Goal: Information Seeking & Learning: Learn about a topic

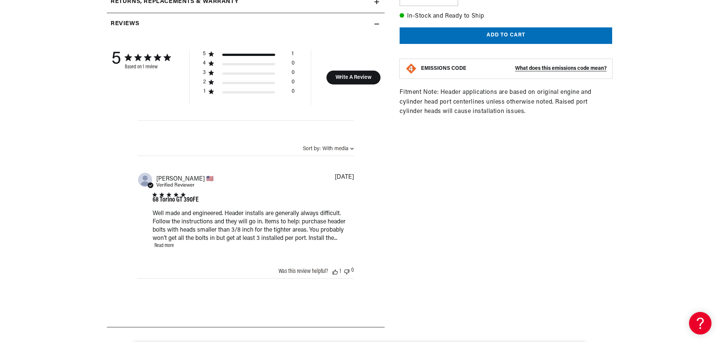
click at [160, 245] on link "Read more" at bounding box center [165, 246] width 20 height 6
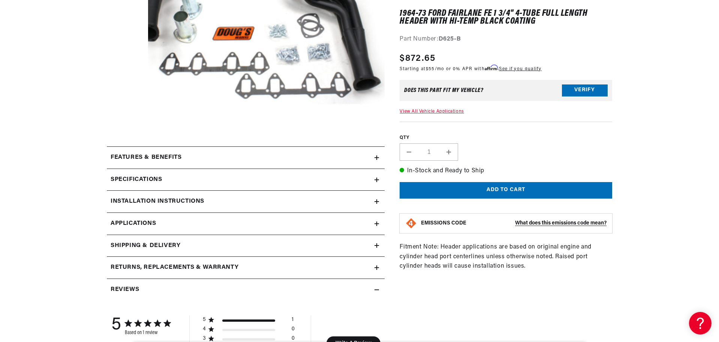
scroll to position [225, 0]
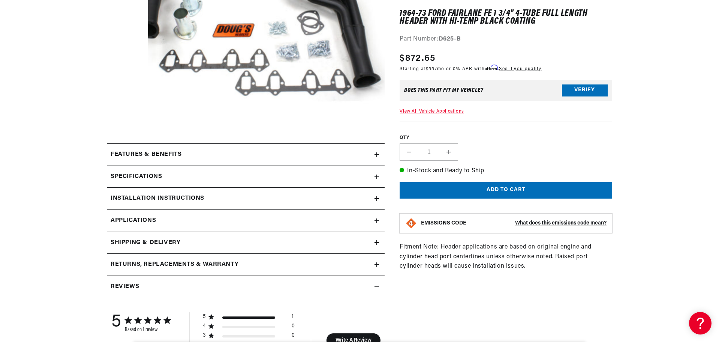
click at [214, 155] on div "Features & Benefits" at bounding box center [241, 155] width 268 height 10
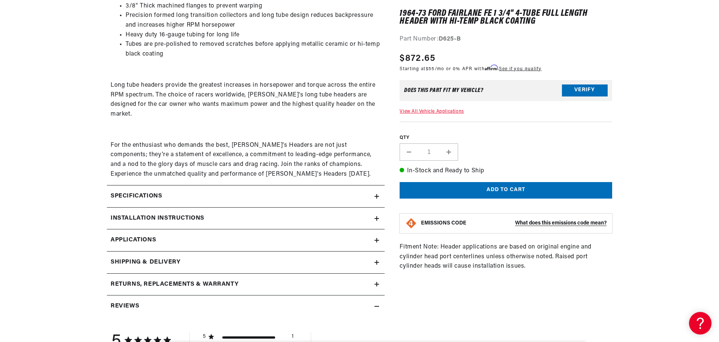
scroll to position [413, 0]
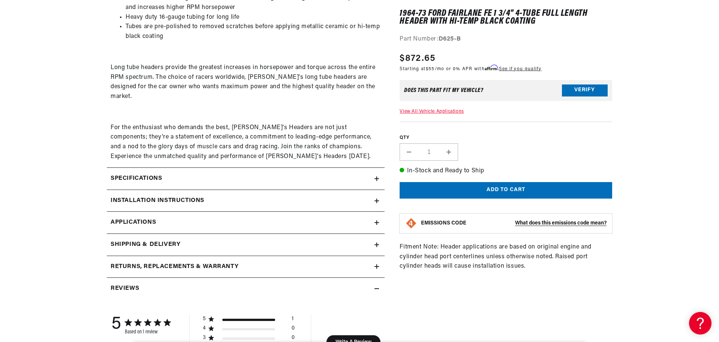
click at [212, 196] on div "Installation instructions" at bounding box center [241, 201] width 268 height 10
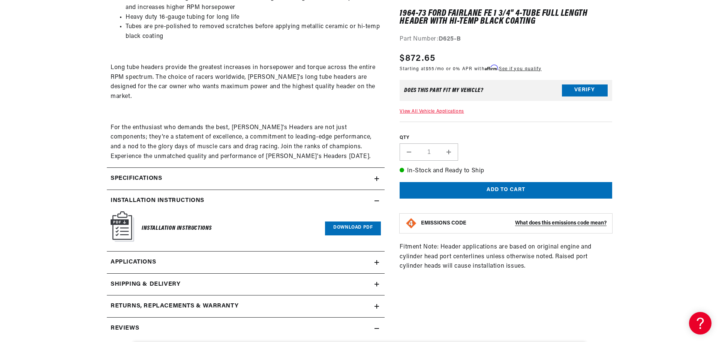
scroll to position [450, 0]
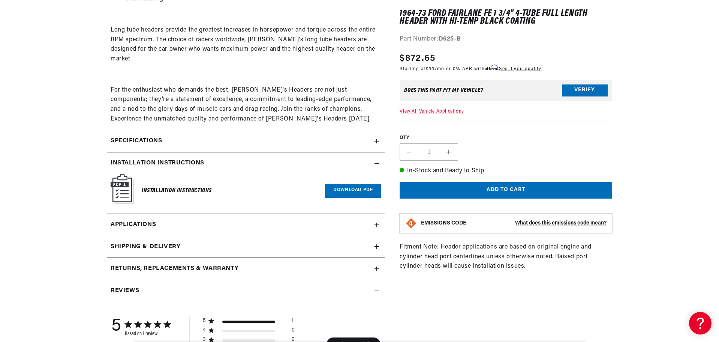
click at [192, 136] on div "Specifications" at bounding box center [241, 141] width 268 height 10
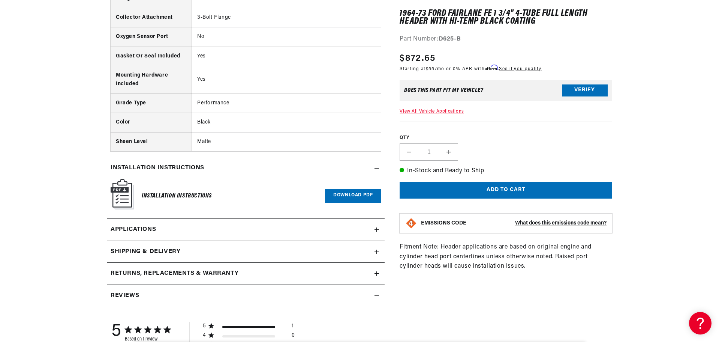
scroll to position [750, 0]
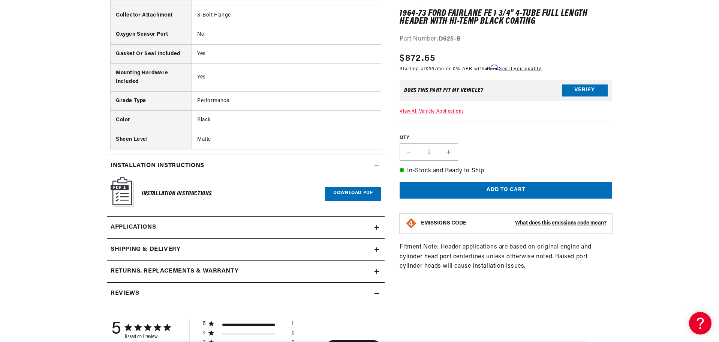
click at [193, 216] on link "Applications" at bounding box center [246, 227] width 278 height 22
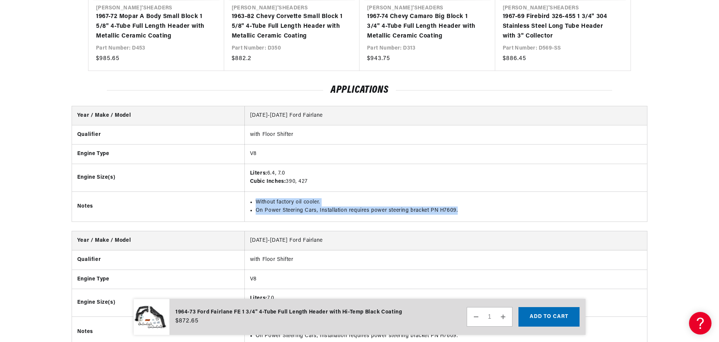
drag, startPoint x: 255, startPoint y: 201, endPoint x: 470, endPoint y: 206, distance: 215.7
click at [466, 208] on ul "Without factory oil cooler. On Power Steering Cars, Installation requires power…" at bounding box center [446, 206] width 392 height 17
click at [434, 210] on li "On Power Steering Cars, Installation requires power steering bracket PN H7609." at bounding box center [449, 210] width 387 height 8
drag, startPoint x: 438, startPoint y: 208, endPoint x: 452, endPoint y: 209, distance: 13.5
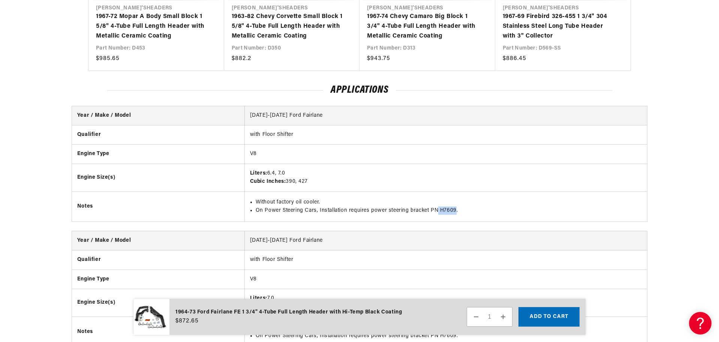
click at [454, 209] on li "On Power Steering Cars, Installation requires power steering bracket PN H7609." at bounding box center [449, 210] width 387 height 8
copy li "H7609"
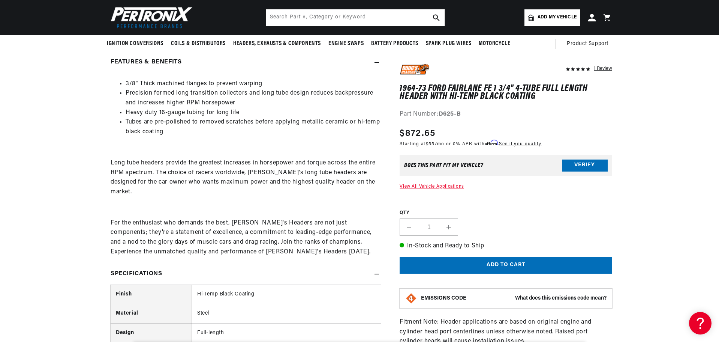
scroll to position [0, 0]
click at [304, 18] on input "text" at bounding box center [355, 17] width 179 height 17
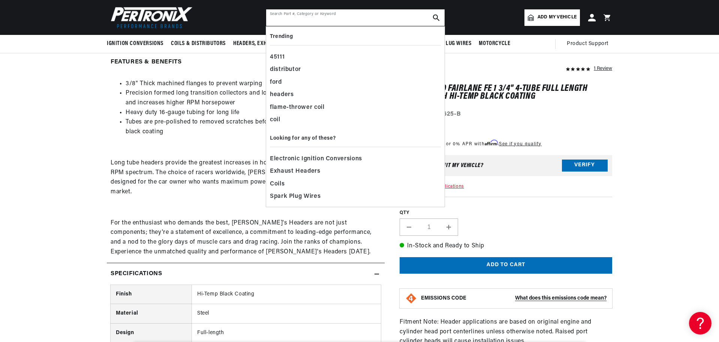
paste input "H7609"
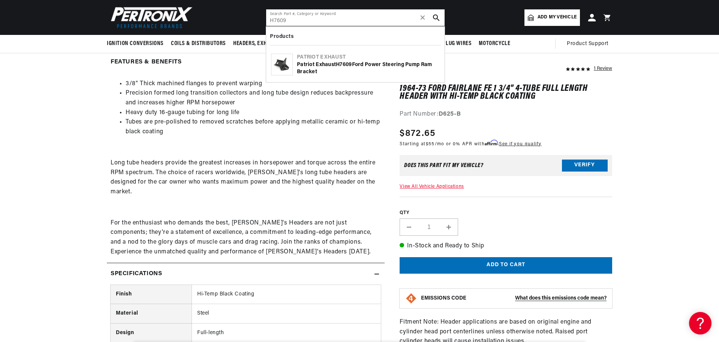
scroll to position [0, 227]
type input "H7609"
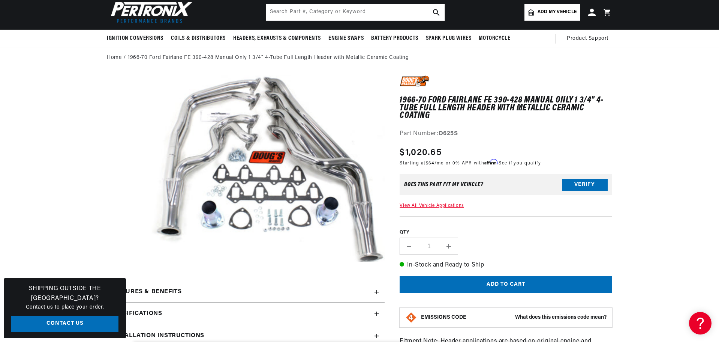
scroll to position [0, 227]
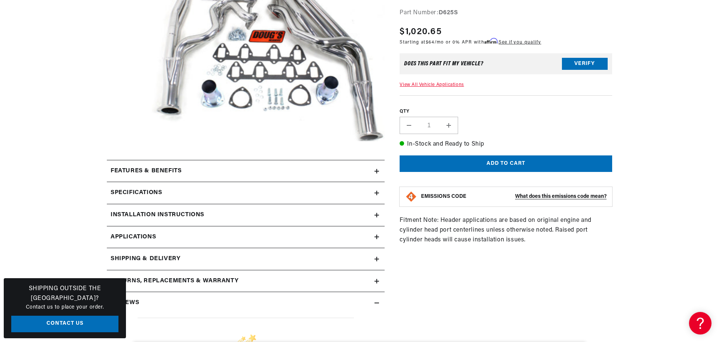
scroll to position [225, 0]
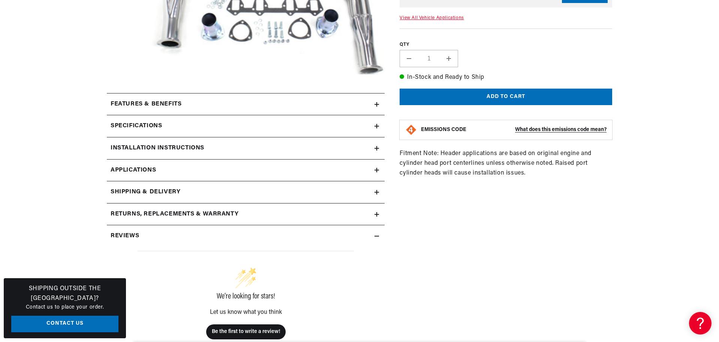
click at [144, 168] on span "Applications" at bounding box center [133, 170] width 45 height 10
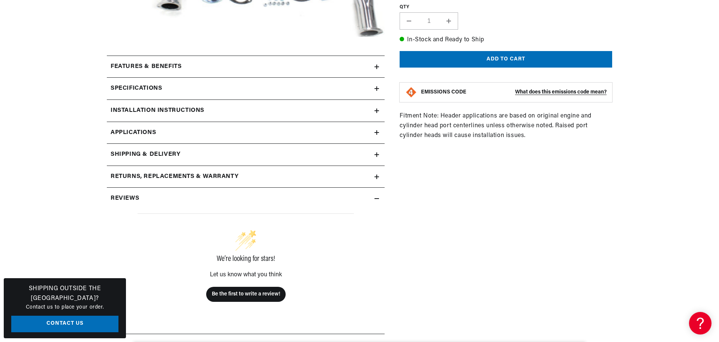
scroll to position [0, 227]
click at [149, 86] on h2 "Specifications" at bounding box center [136, 89] width 51 height 10
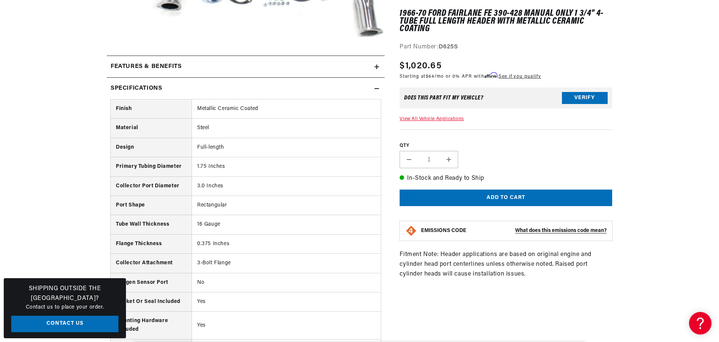
click at [152, 73] on summary "Features & Benefits" at bounding box center [246, 67] width 278 height 22
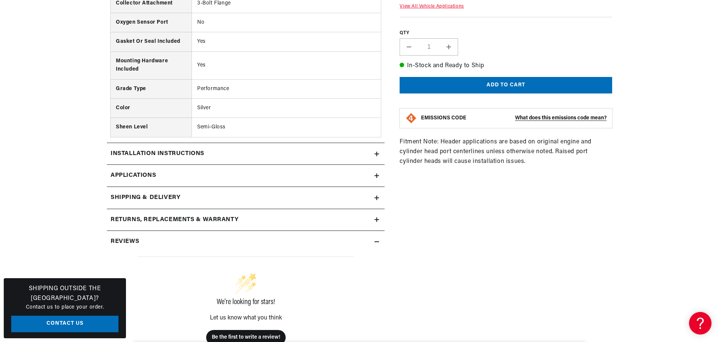
scroll to position [713, 0]
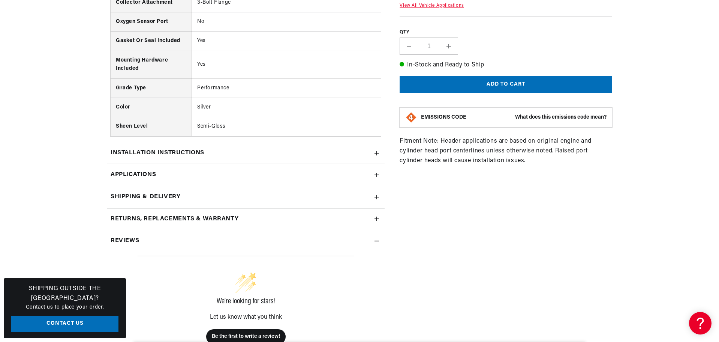
click at [154, 148] on h2 "Installation instructions" at bounding box center [158, 153] width 94 height 10
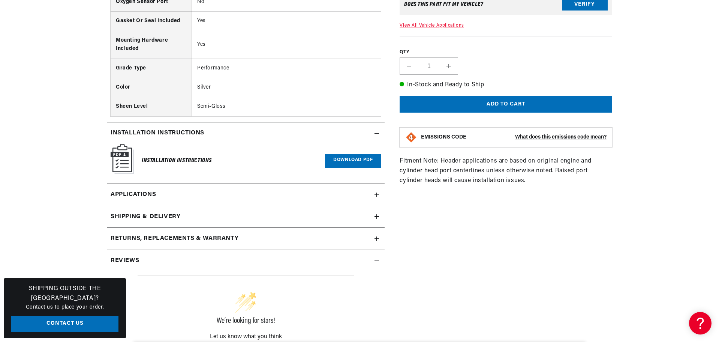
scroll to position [750, 0]
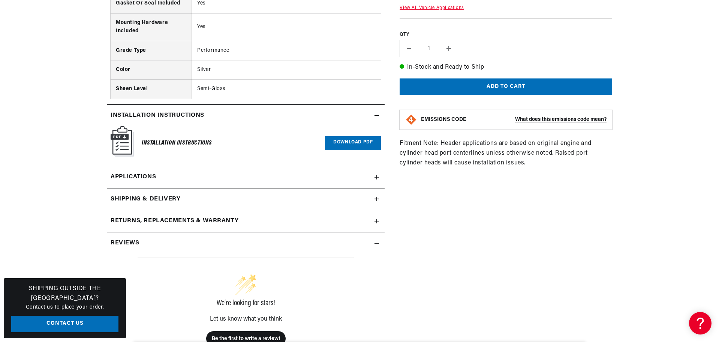
click at [145, 172] on span "Applications" at bounding box center [133, 177] width 45 height 10
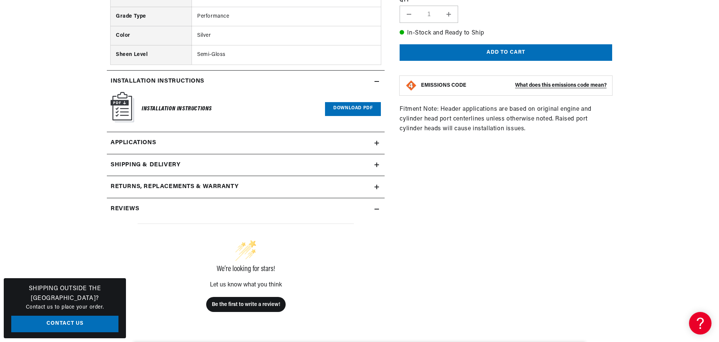
scroll to position [788, 0]
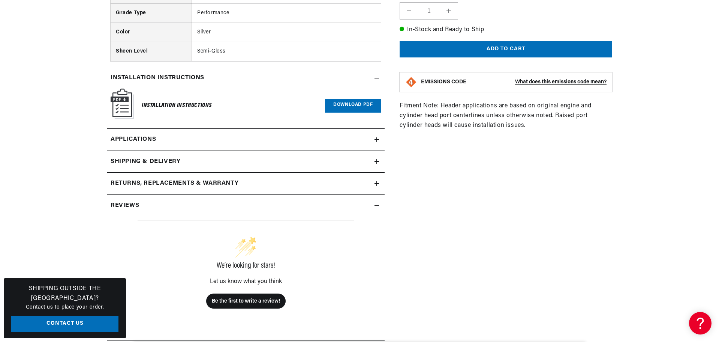
click at [225, 129] on link "Applications" at bounding box center [246, 140] width 278 height 22
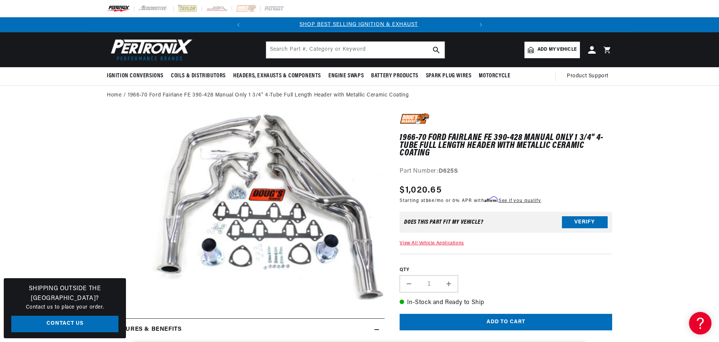
scroll to position [0, 0]
